Goal: Task Accomplishment & Management: Manage account settings

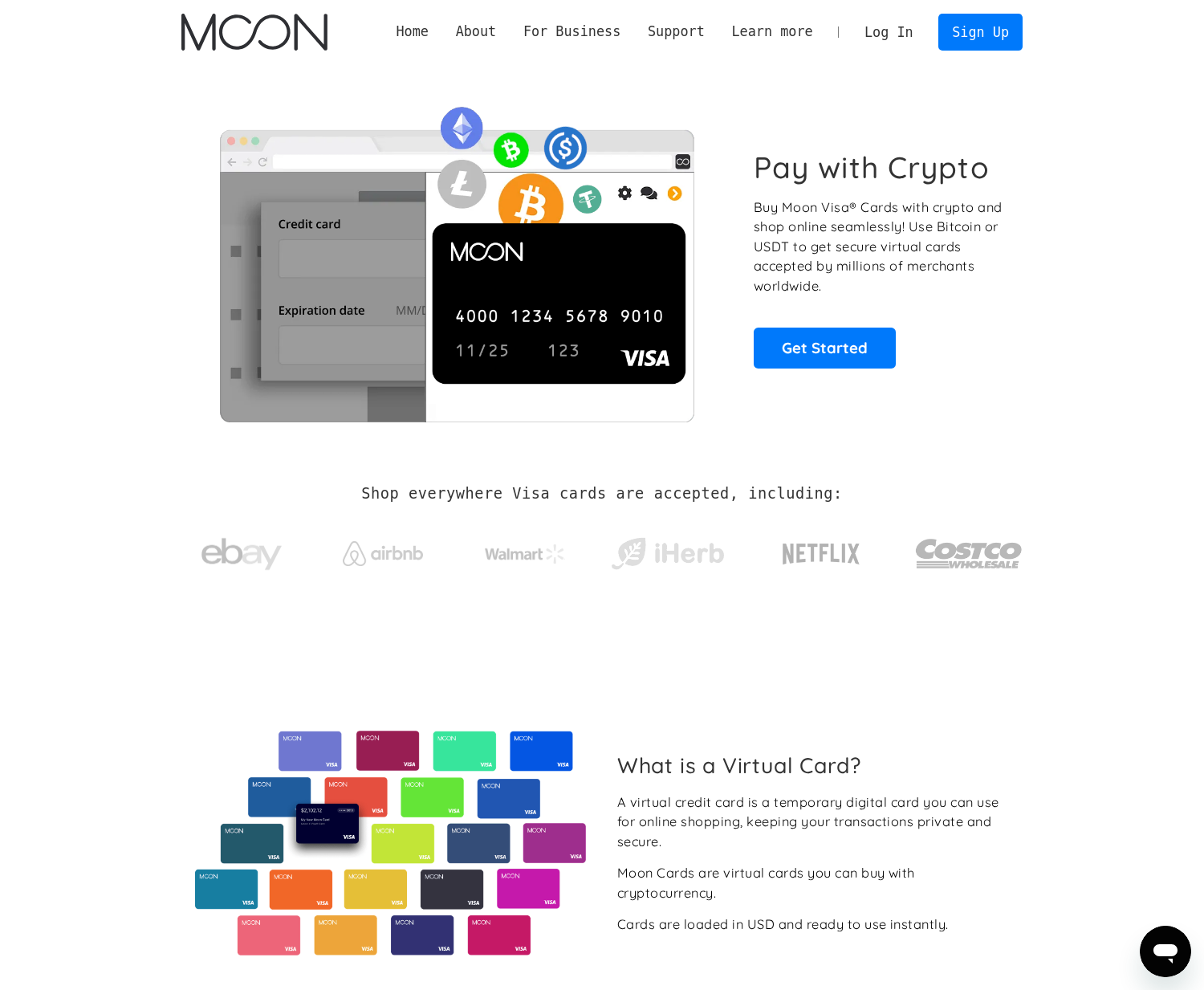
click at [896, 34] on link "Log In" at bounding box center [888, 32] width 75 height 35
